Goal: Transaction & Acquisition: Download file/media

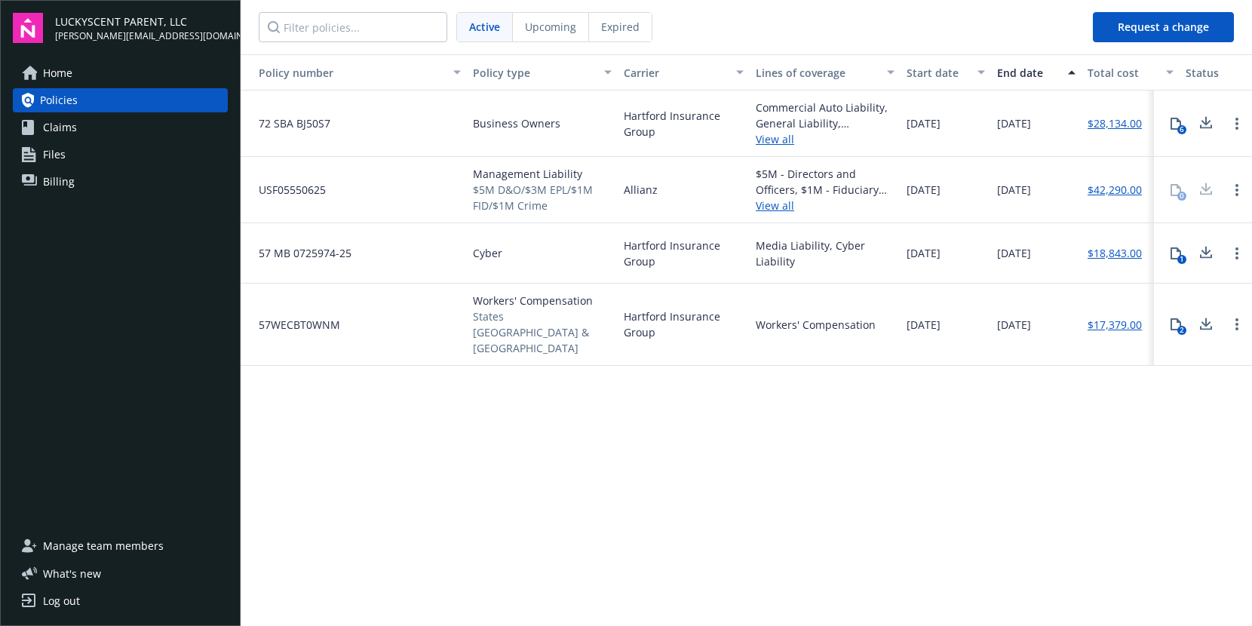
click at [473, 316] on span "States [GEOGRAPHIC_DATA] & [GEOGRAPHIC_DATA]" at bounding box center [542, 331] width 139 height 47
click at [1169, 318] on icon at bounding box center [1175, 324] width 12 height 12
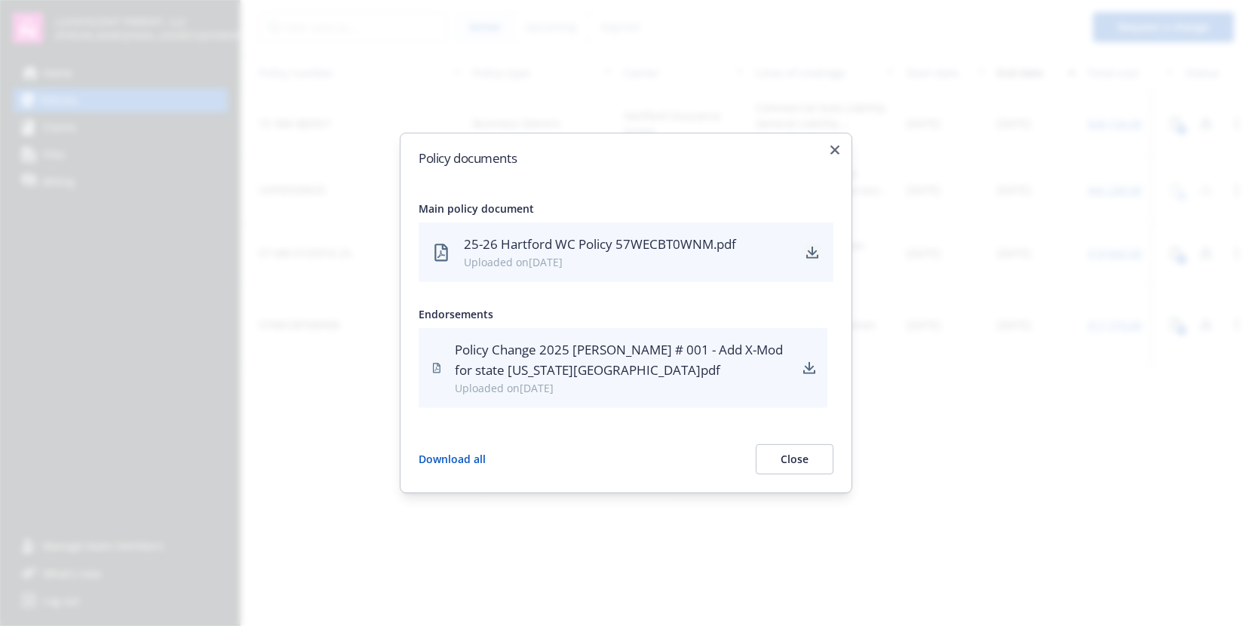
click at [809, 250] on icon "download" at bounding box center [812, 253] width 12 height 12
click at [807, 371] on icon "download" at bounding box center [809, 368] width 12 height 12
click at [834, 149] on icon "button" at bounding box center [834, 150] width 9 height 9
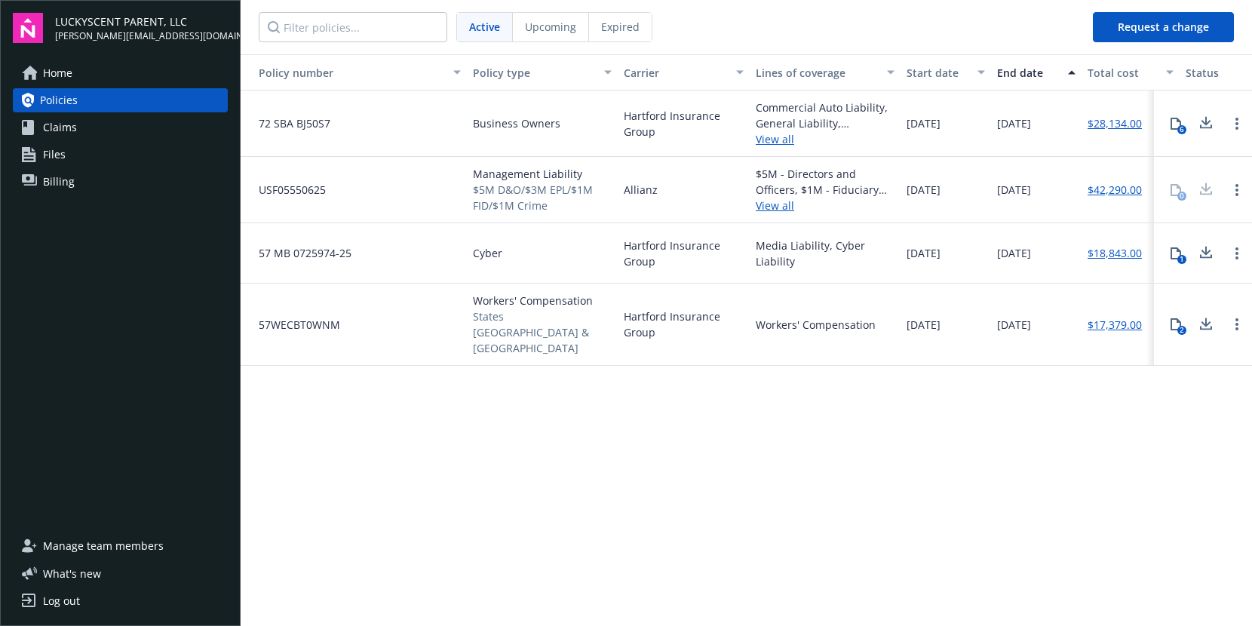
click at [1208, 315] on icon at bounding box center [1205, 324] width 18 height 19
click at [781, 142] on link "View all" at bounding box center [824, 139] width 139 height 16
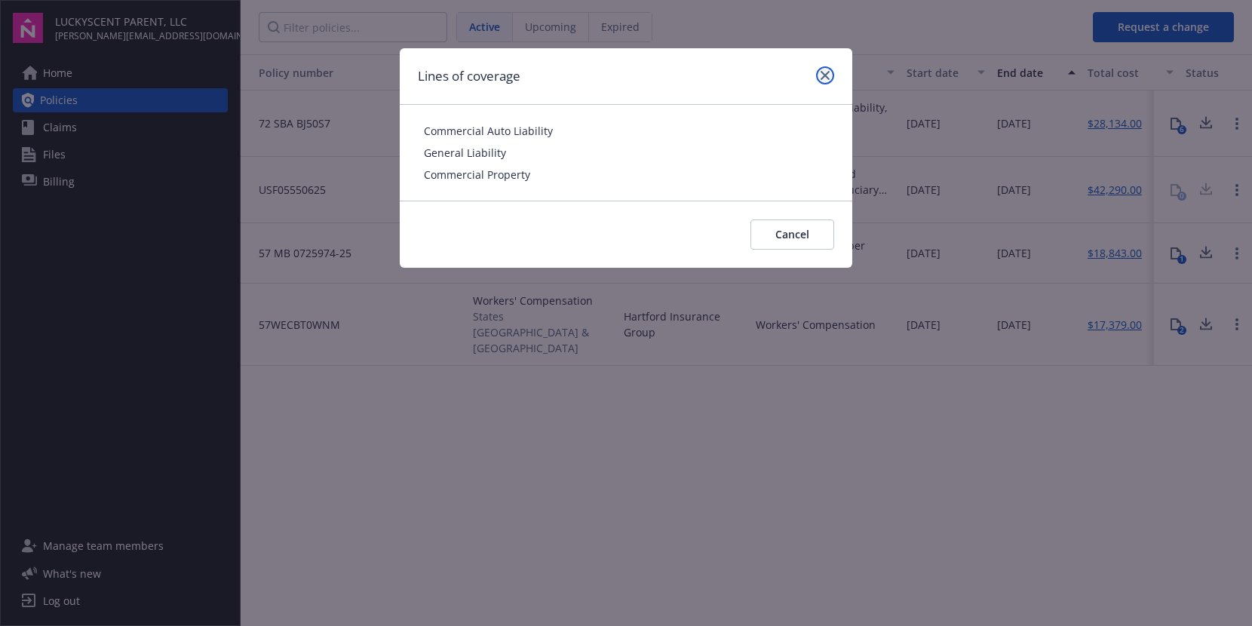
click at [829, 74] on link "close" at bounding box center [825, 75] width 18 height 18
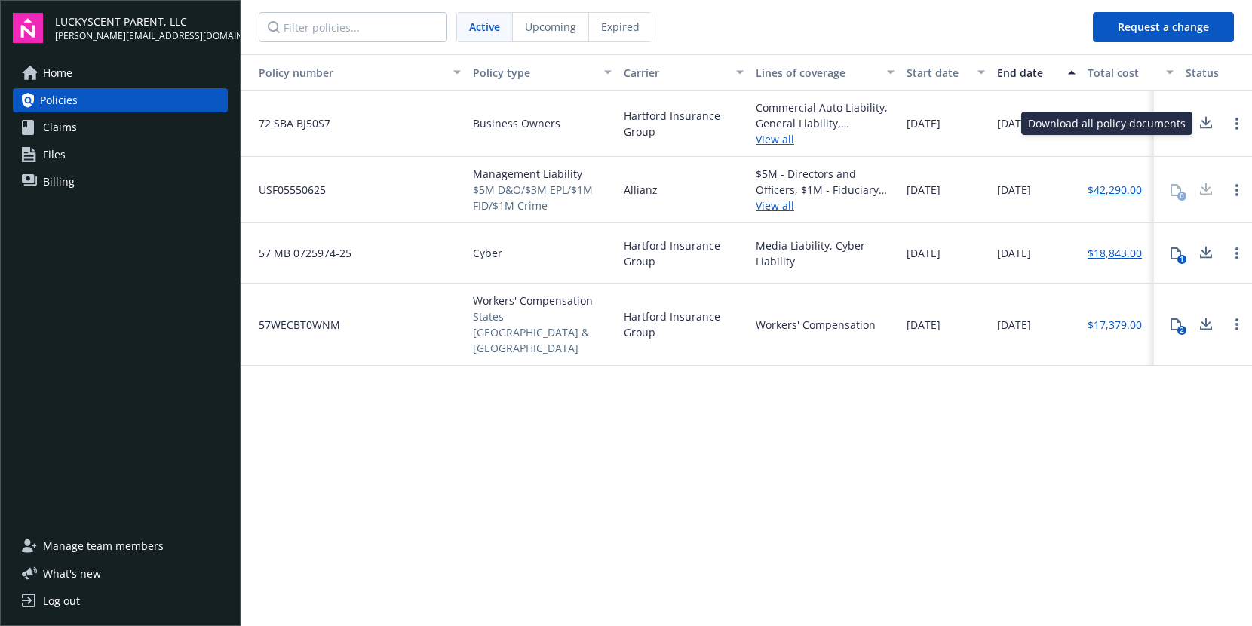
click at [1204, 128] on icon at bounding box center [1205, 123] width 18 height 19
click at [1177, 130] on div "6" at bounding box center [1181, 129] width 9 height 9
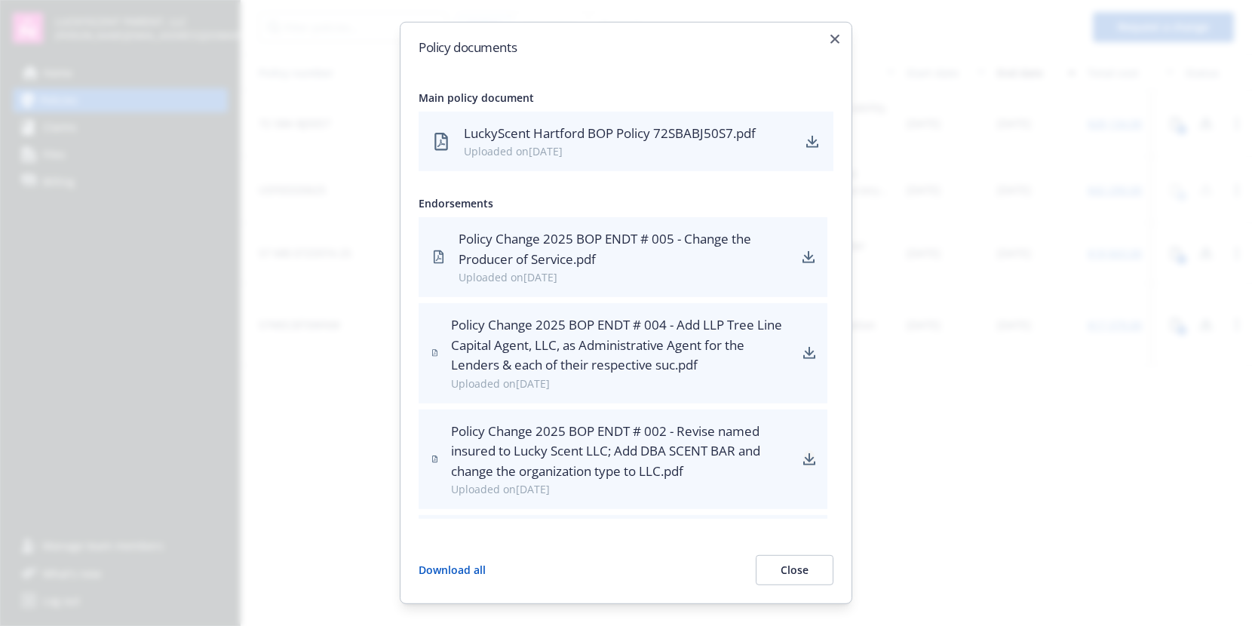
click at [803, 464] on icon "download" at bounding box center [809, 463] width 12 height 4
